Goal: Task Accomplishment & Management: Manage account settings

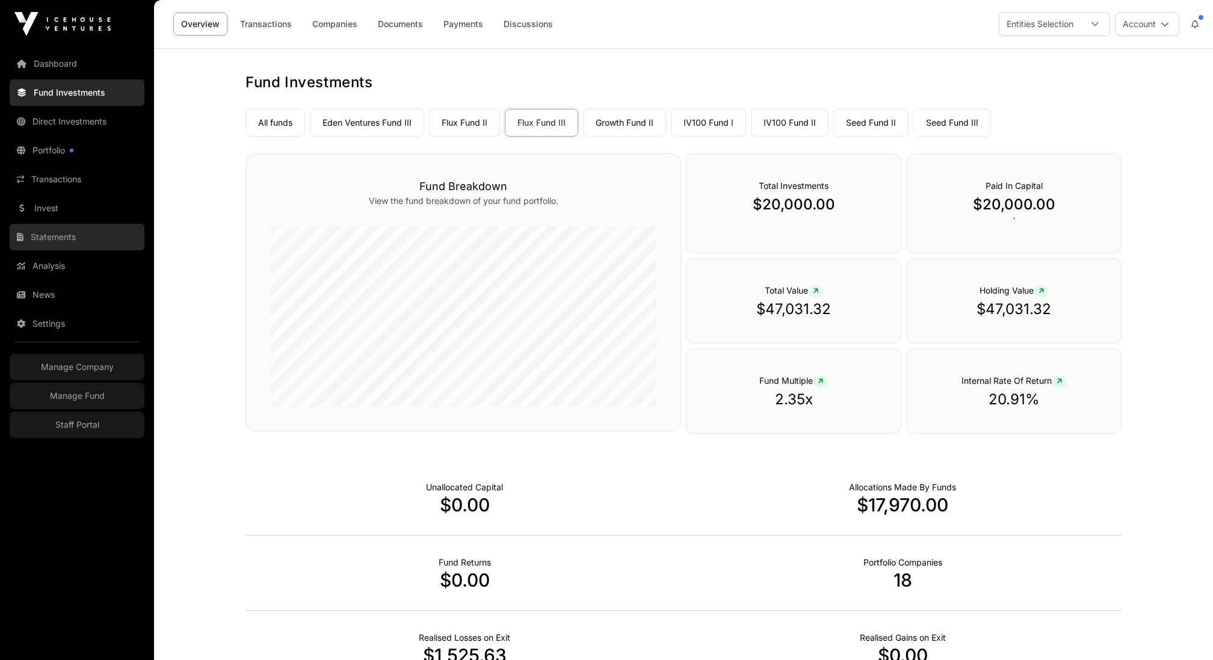
click at [78, 235] on link "Statements" at bounding box center [77, 237] width 135 height 26
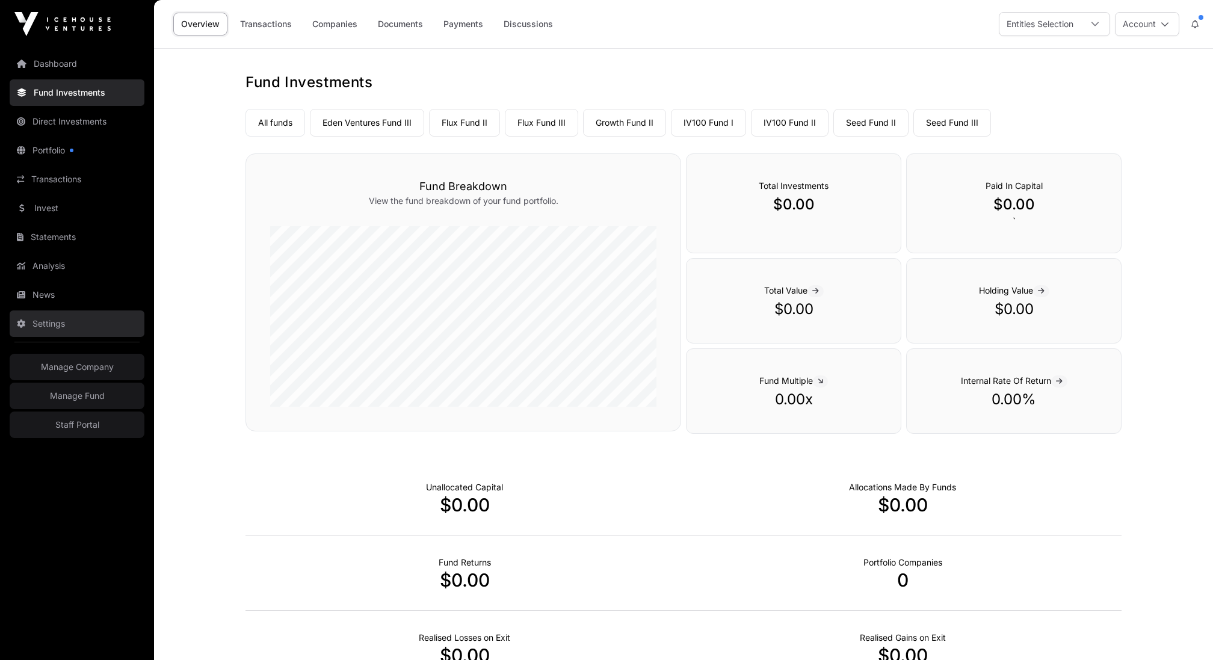
click at [79, 329] on link "Settings" at bounding box center [77, 323] width 135 height 26
click at [68, 31] on img at bounding box center [62, 24] width 96 height 24
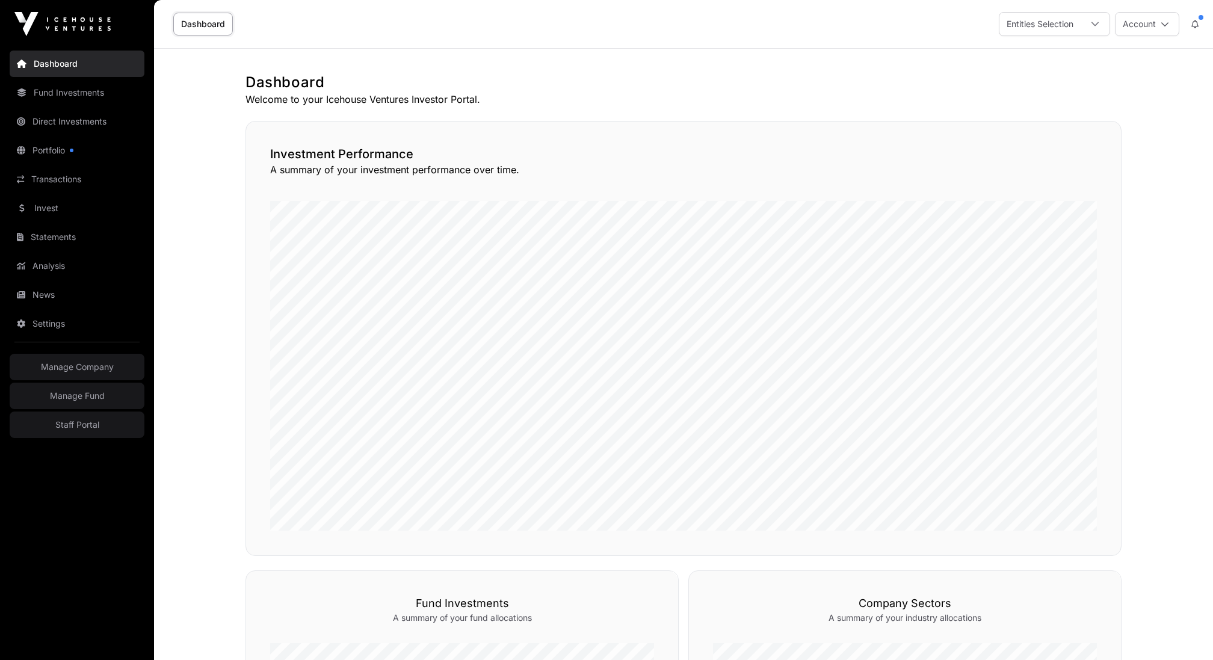
click at [1175, 36] on div "Dashboard Entities Selection Account" at bounding box center [683, 24] width 1044 height 48
click at [1163, 23] on icon at bounding box center [1165, 24] width 8 height 8
click at [1126, 168] on link "Sign Out" at bounding box center [1102, 168] width 148 height 22
